Goal: Task Accomplishment & Management: Manage account settings

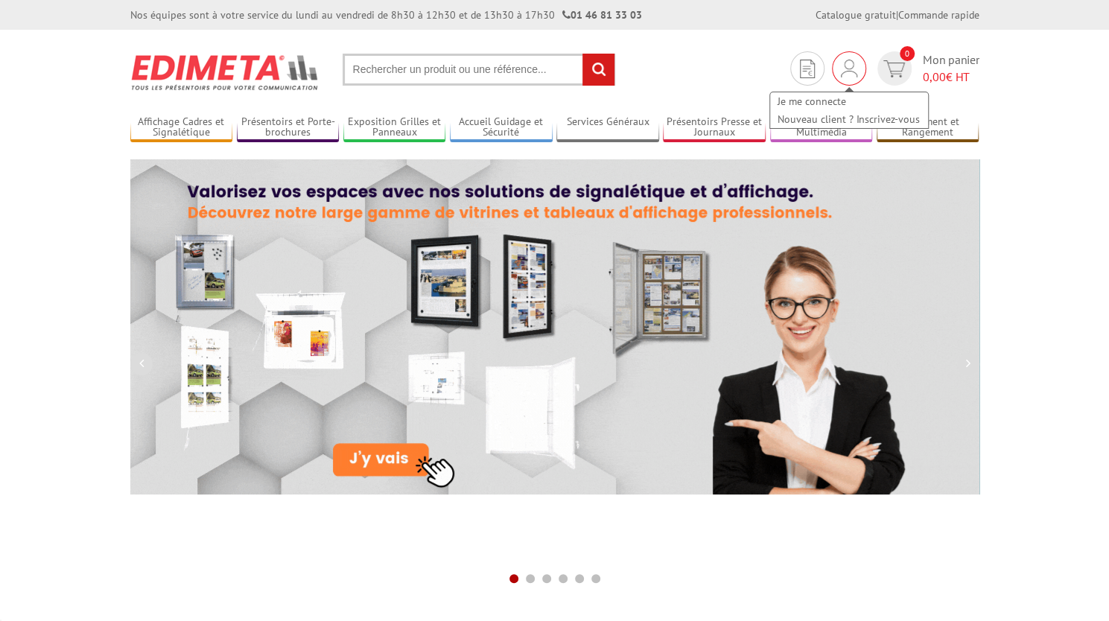
click at [849, 72] on img at bounding box center [849, 69] width 16 height 18
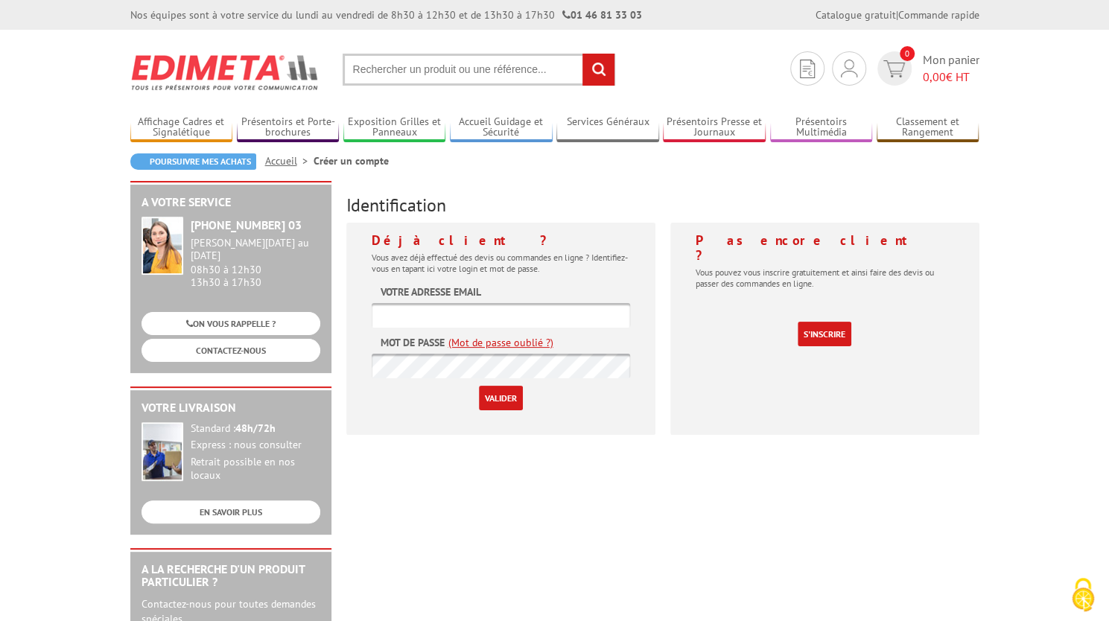
type input "[EMAIL_ADDRESS][DOMAIN_NAME]"
click at [499, 399] on input "Valider" at bounding box center [501, 398] width 44 height 25
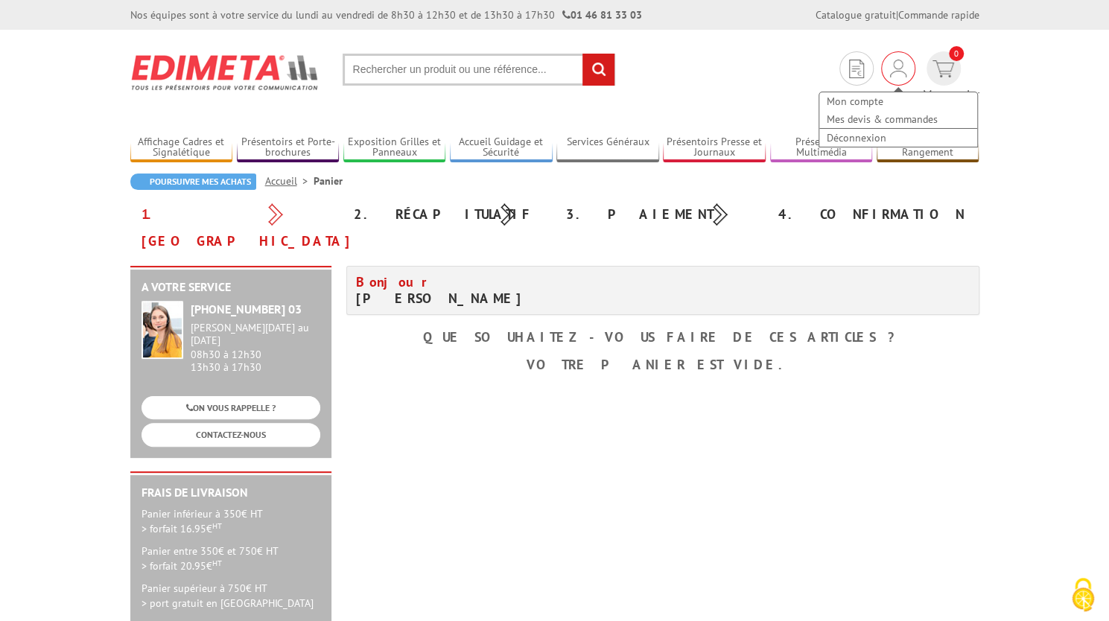
click at [881, 70] on div "Mon compte Mes devis & commandes Déconnexion" at bounding box center [898, 68] width 34 height 34
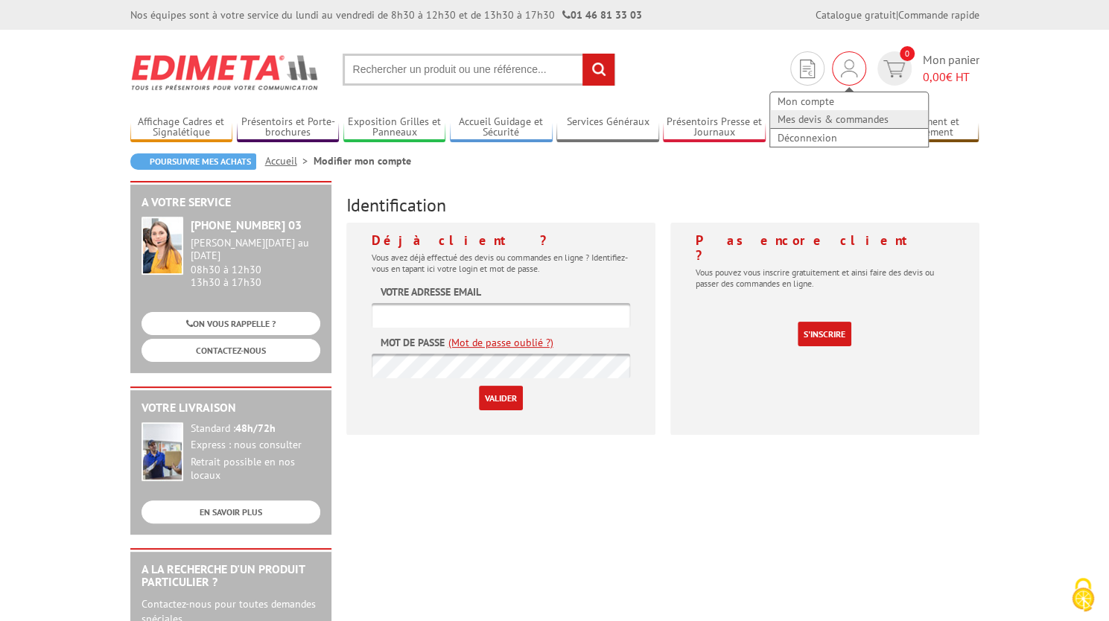
type input "[EMAIL_ADDRESS][DOMAIN_NAME]"
click at [824, 122] on link "Mes devis & commandes" at bounding box center [849, 119] width 158 height 18
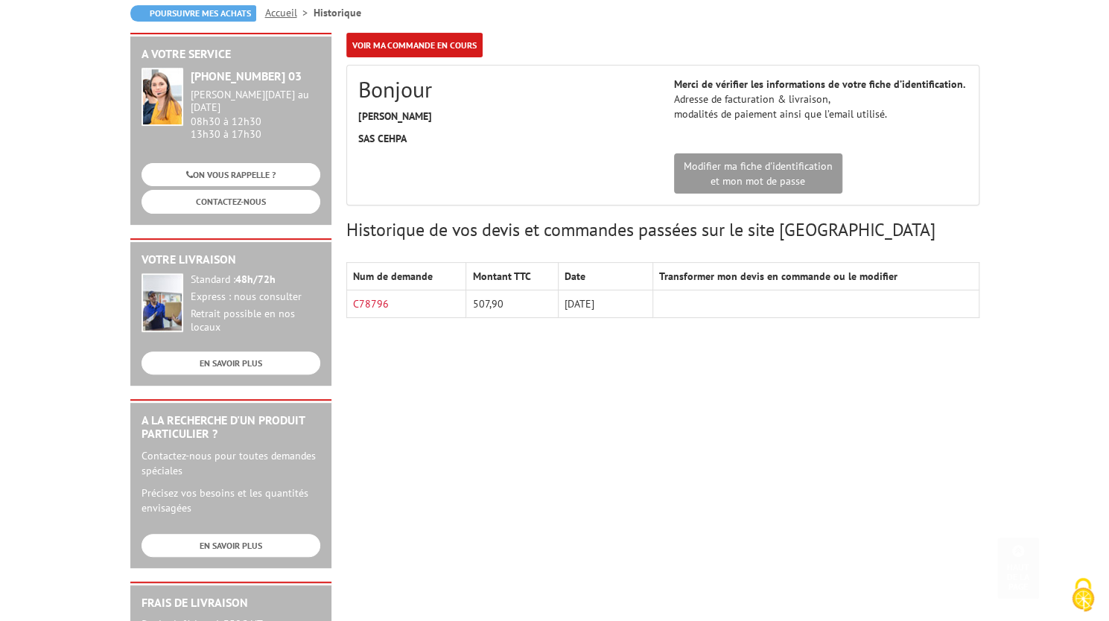
scroll to position [347, 0]
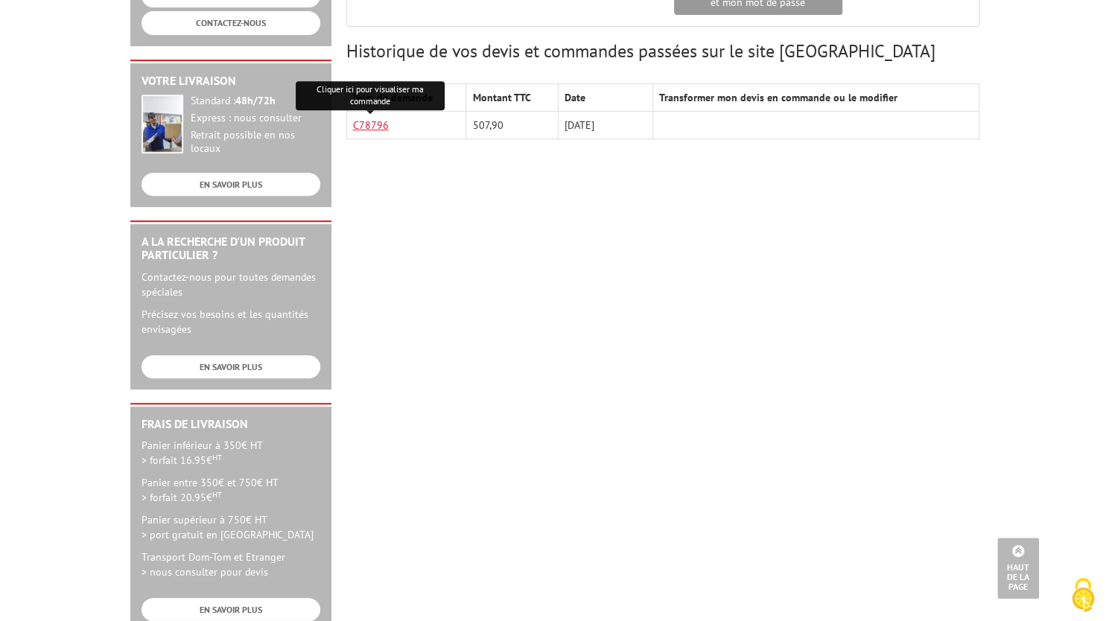
click at [366, 118] on link "C78796" at bounding box center [371, 124] width 36 height 13
